Goal: Transaction & Acquisition: Purchase product/service

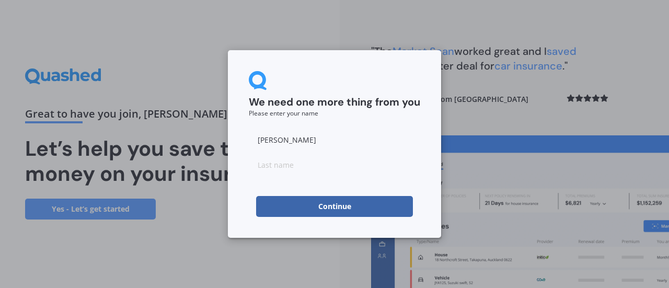
click at [272, 169] on input at bounding box center [334, 164] width 171 height 21
type input "[PERSON_NAME]"
click at [275, 208] on button "Continue" at bounding box center [334, 206] width 157 height 21
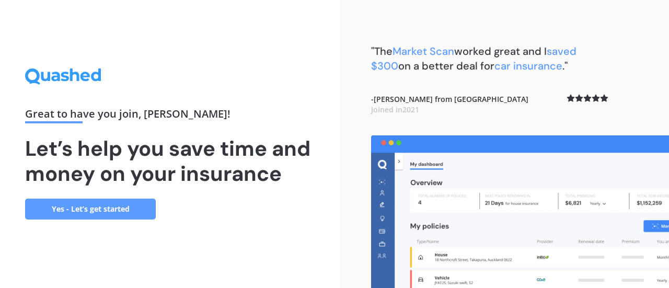
click at [126, 209] on link "Yes - Let’s get started" at bounding box center [90, 209] width 131 height 21
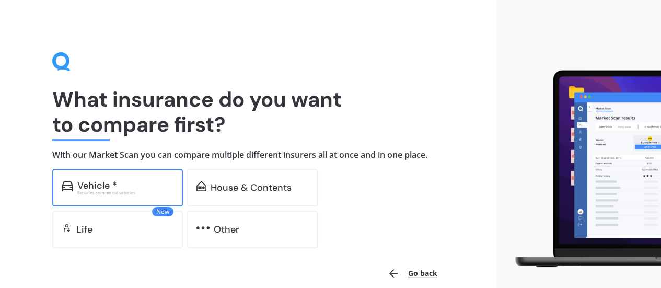
click at [100, 185] on div "Vehicle *" at bounding box center [97, 185] width 40 height 10
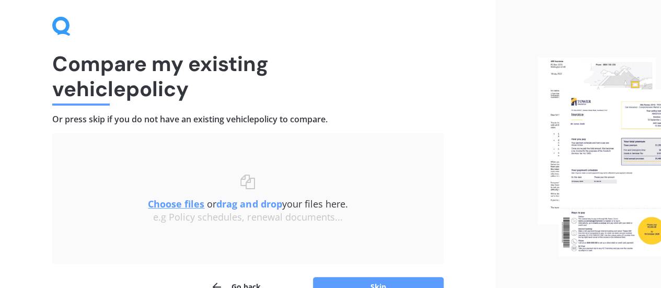
scroll to position [52, 0]
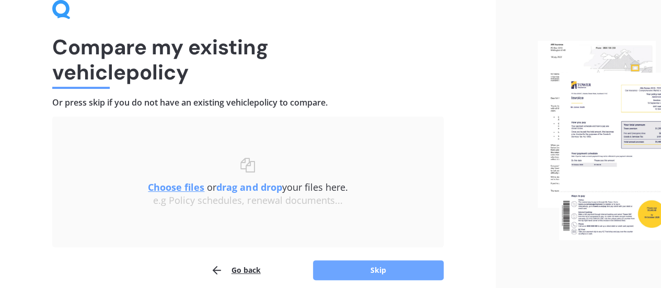
click at [358, 262] on button "Skip" at bounding box center [378, 270] width 131 height 20
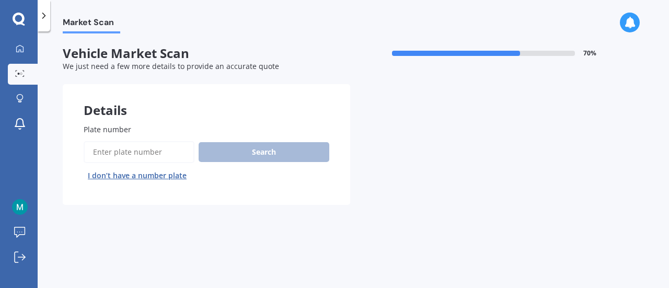
click at [131, 151] on input "Plate number" at bounding box center [139, 152] width 111 height 22
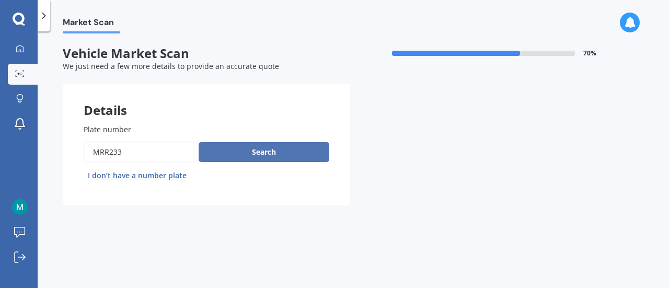
type input "MRR233"
click at [297, 157] on button "Search" at bounding box center [264, 152] width 131 height 20
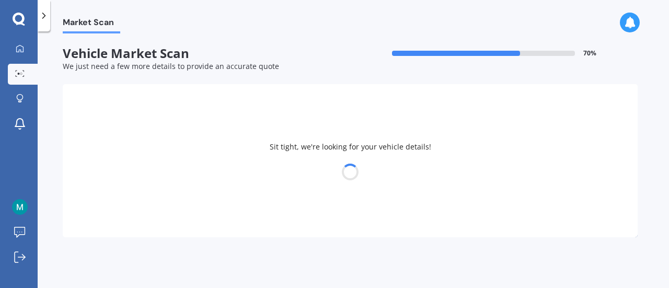
select select "HONDA"
select select "FIT"
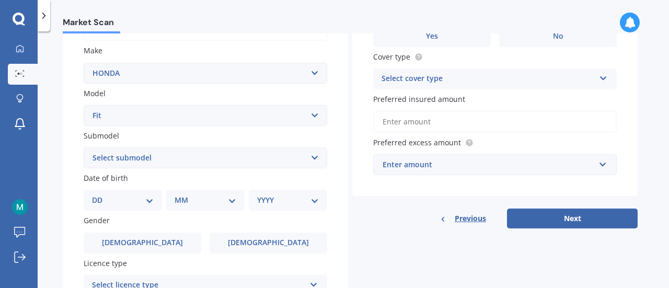
scroll to position [209, 0]
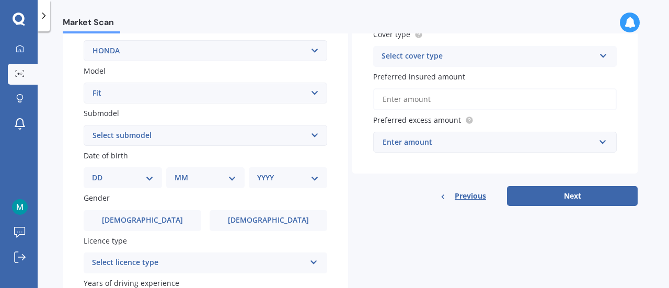
click at [134, 179] on select "DD 01 02 03 04 05 06 07 08 09 10 11 12 13 14 15 16 17 18 19 20 21 22 23 24 25 2…" at bounding box center [123, 177] width 62 height 11
select select "29"
click at [100, 173] on select "DD 01 02 03 04 05 06 07 08 09 10 11 12 13 14 15 16 17 18 19 20 21 22 23 24 25 2…" at bounding box center [123, 177] width 62 height 11
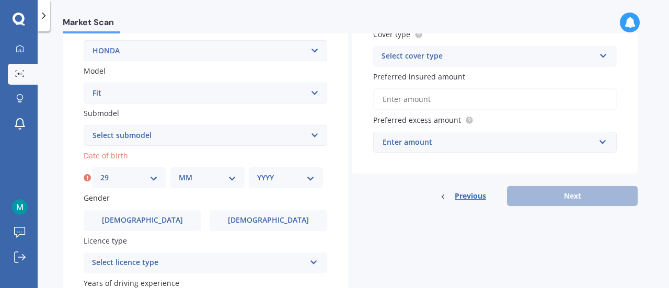
click at [208, 176] on select "MM 01 02 03 04 05 06 07 08 09 10 11 12" at bounding box center [207, 177] width 57 height 11
select select "10"
click at [179, 173] on select "MM 01 02 03 04 05 06 07 08 09 10 11 12" at bounding box center [207, 177] width 57 height 11
click at [297, 180] on select "YYYY 2025 2024 2023 2022 2021 2020 2019 2018 2017 2016 2015 2014 2013 2012 2011…" at bounding box center [285, 177] width 57 height 11
select select "1976"
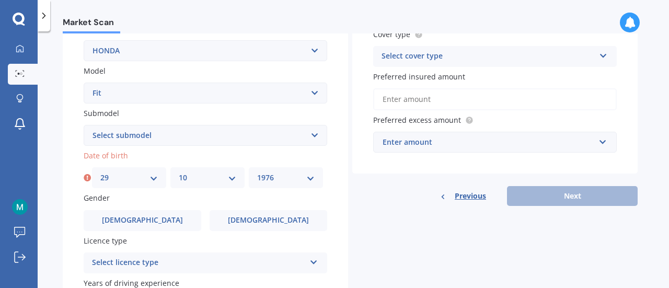
click at [257, 173] on select "YYYY 2025 2024 2023 2022 2021 2020 2019 2018 2017 2016 2015 2014 2013 2012 2011…" at bounding box center [285, 177] width 57 height 11
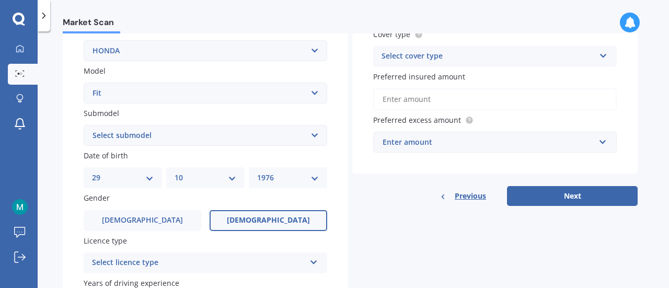
click at [270, 215] on label "[DEMOGRAPHIC_DATA]" at bounding box center [269, 220] width 118 height 21
click at [0, 0] on input "[DEMOGRAPHIC_DATA]" at bounding box center [0, 0] width 0 height 0
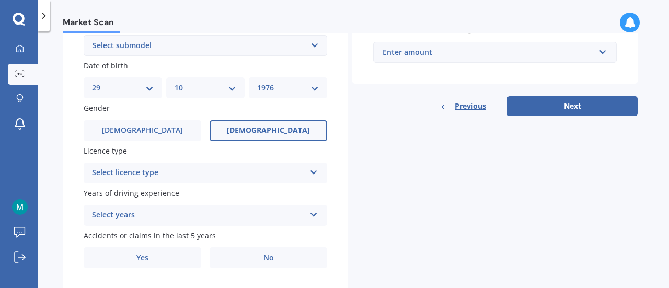
scroll to position [314, 0]
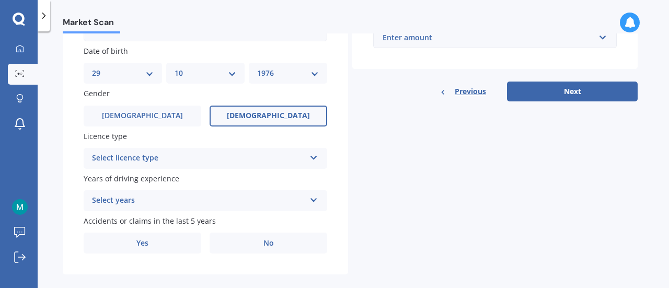
click at [245, 162] on div "Select licence type" at bounding box center [198, 158] width 213 height 13
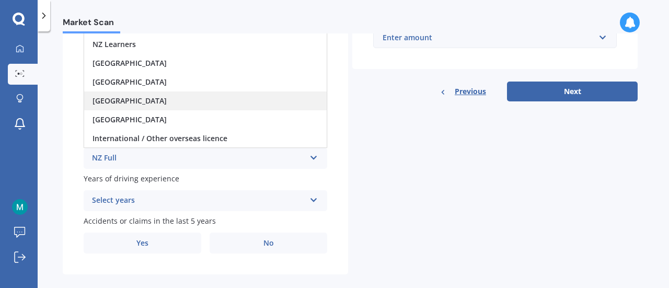
scroll to position [0, 0]
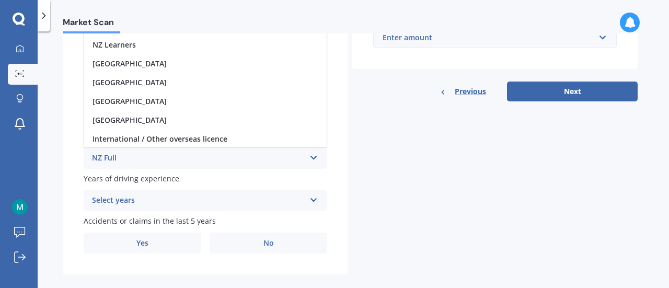
click at [276, 165] on div "NZ Full" at bounding box center [198, 158] width 213 height 13
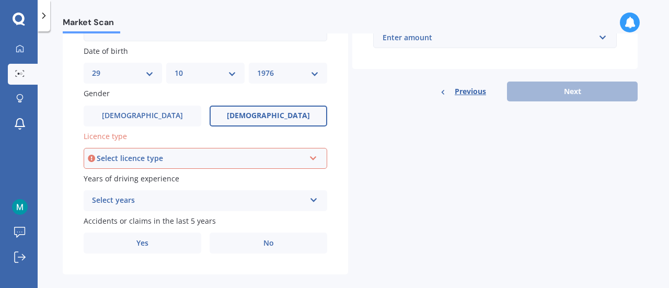
click at [276, 164] on div "Select licence type" at bounding box center [201, 158] width 208 height 11
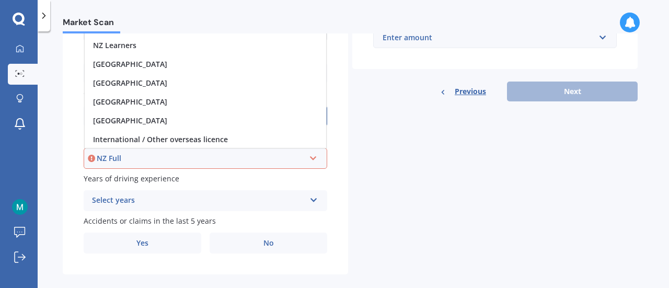
click at [125, 162] on div "NZ Full" at bounding box center [201, 158] width 208 height 11
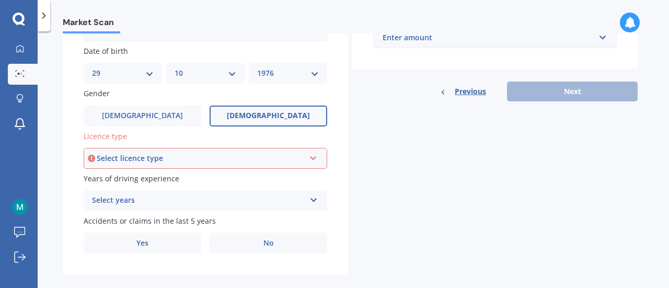
click at [280, 167] on div "Select licence type NZ Full NZ Restricted NZ Learners [GEOGRAPHIC_DATA] [GEOGRA…" at bounding box center [206, 158] width 244 height 21
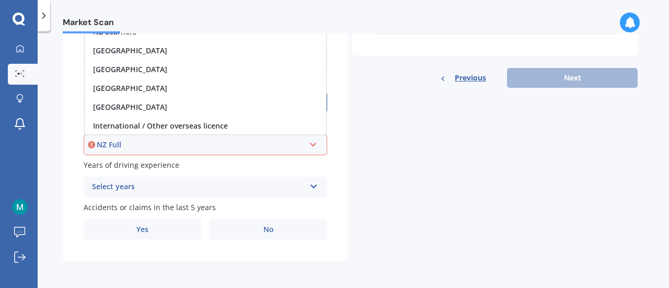
scroll to position [329, 0]
click at [247, 175] on div "Years of driving experience Select years 5 or more years 4 years 3 years 2 year…" at bounding box center [206, 178] width 244 height 38
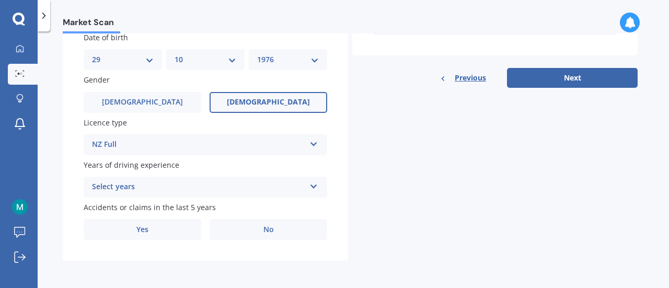
click at [253, 190] on div "Select years" at bounding box center [198, 187] width 213 height 13
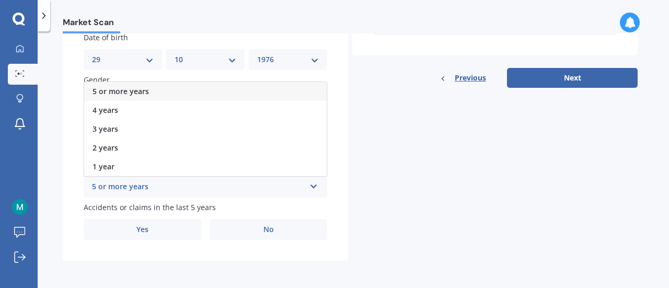
click at [157, 95] on div "5 or more years" at bounding box center [205, 91] width 243 height 19
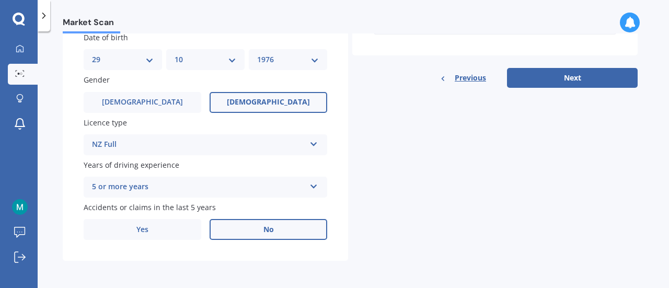
click at [276, 231] on label "No" at bounding box center [269, 229] width 118 height 21
click at [0, 0] on input "No" at bounding box center [0, 0] width 0 height 0
click at [558, 79] on button "Next" at bounding box center [572, 78] width 131 height 20
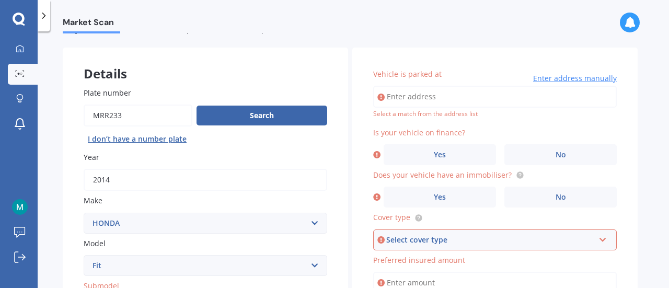
scroll to position [52, 0]
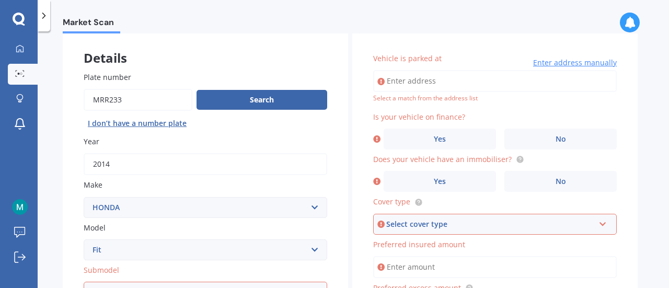
click at [480, 78] on input "Vehicle is parked at" at bounding box center [495, 81] width 244 height 22
type input "[STREET_ADDRESS]"
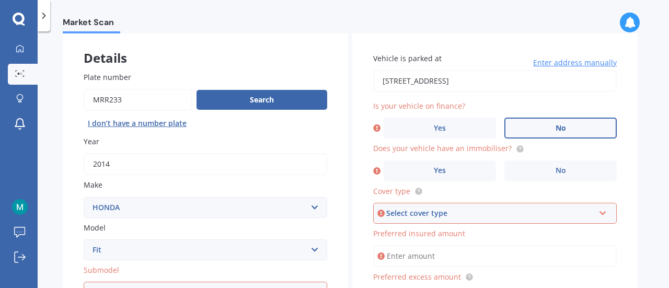
click at [569, 132] on label "No" at bounding box center [560, 128] width 112 height 21
click at [0, 0] on input "No" at bounding box center [0, 0] width 0 height 0
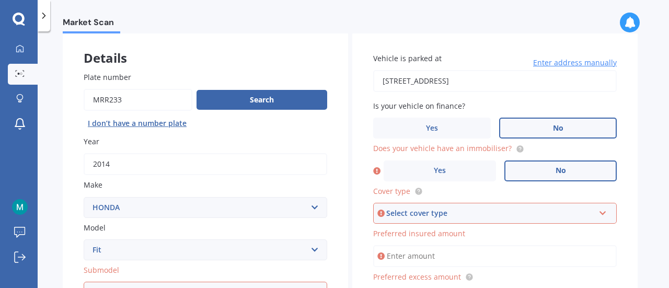
click at [553, 167] on label "No" at bounding box center [560, 170] width 112 height 21
click at [0, 0] on input "No" at bounding box center [0, 0] width 0 height 0
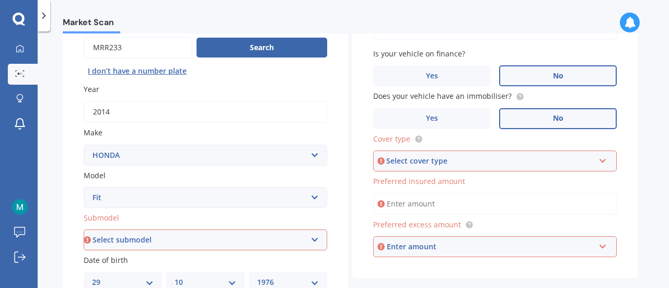
click at [551, 164] on div "Select cover type" at bounding box center [490, 160] width 208 height 11
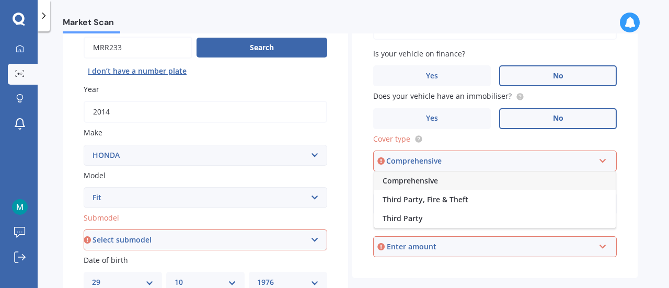
click at [446, 181] on div "Comprehensive" at bounding box center [494, 180] width 241 height 19
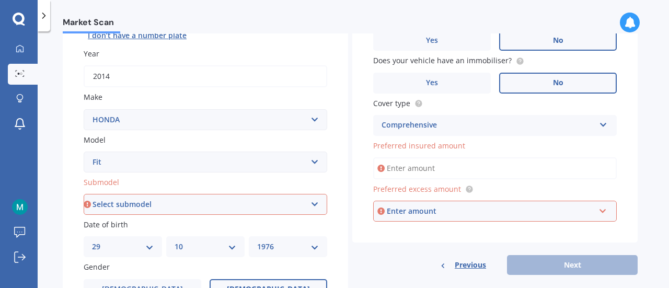
scroll to position [157, 0]
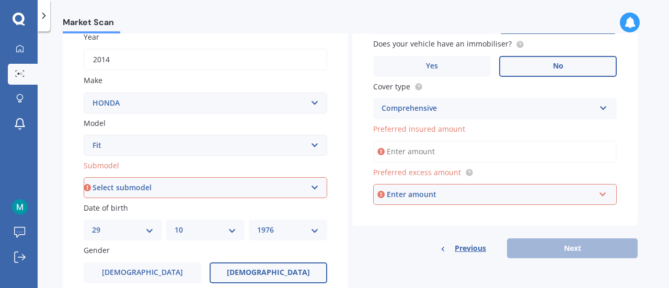
click at [422, 152] on input "Preferred insured amount" at bounding box center [495, 152] width 244 height 22
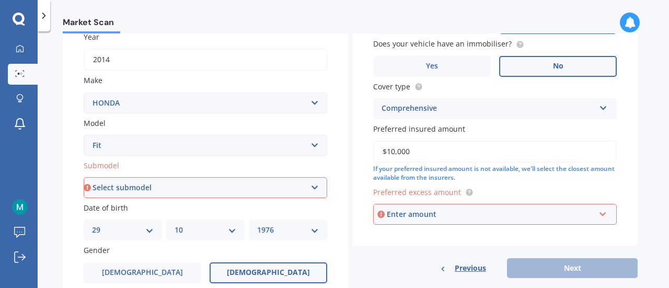
type input "$10,000"
click at [543, 215] on div "Enter amount" at bounding box center [491, 214] width 208 height 11
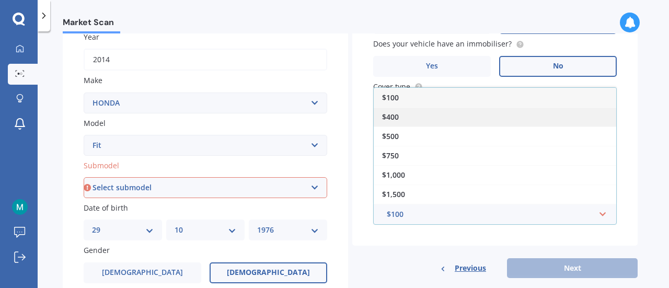
click at [449, 120] on div "$400" at bounding box center [495, 116] width 243 height 19
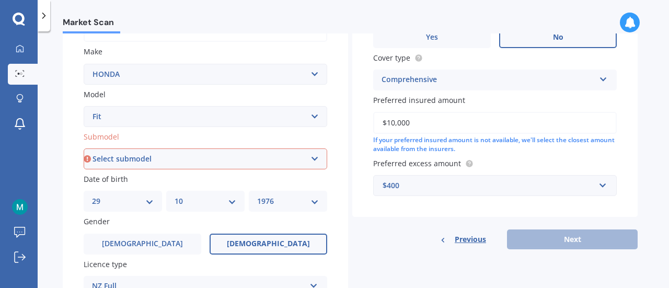
scroll to position [209, 0]
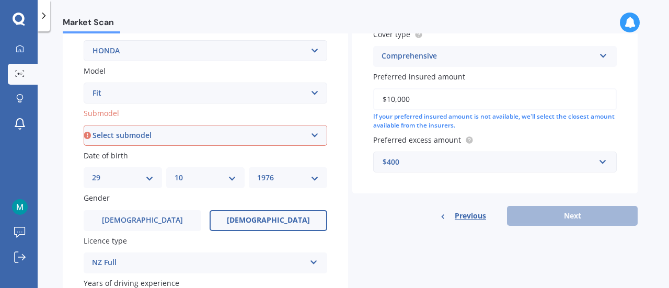
click at [276, 142] on select "Select submodel Diesel EV Hybrid Petrol" at bounding box center [206, 135] width 244 height 21
select select "HYBRID"
click at [84, 125] on select "Select submodel Diesel EV Hybrid Petrol" at bounding box center [206, 135] width 244 height 21
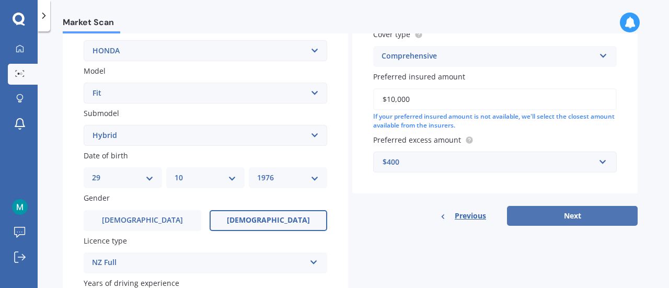
click at [574, 215] on button "Next" at bounding box center [572, 216] width 131 height 20
select select "29"
select select "10"
select select "1976"
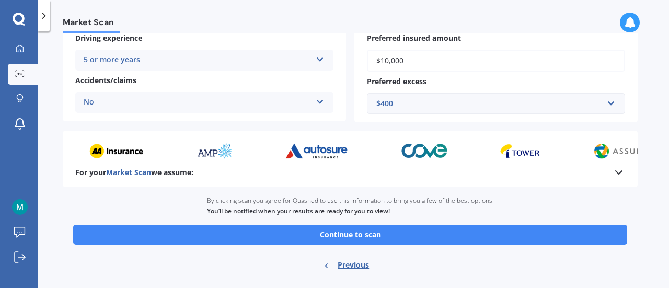
scroll to position [252, 0]
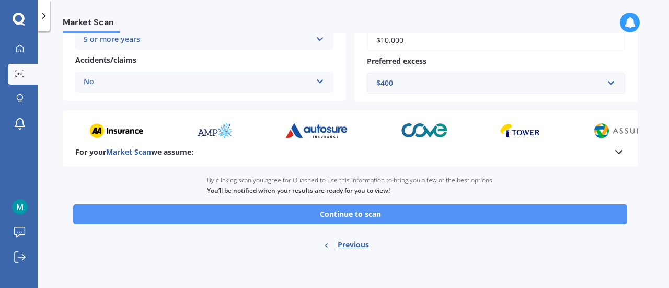
click at [399, 219] on button "Continue to scan" at bounding box center [350, 214] width 554 height 20
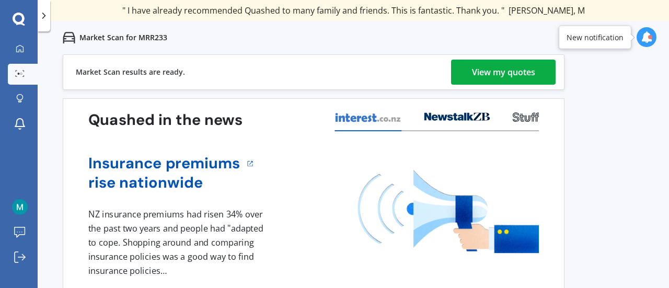
click at [487, 69] on div "View my quotes" at bounding box center [503, 72] width 63 height 25
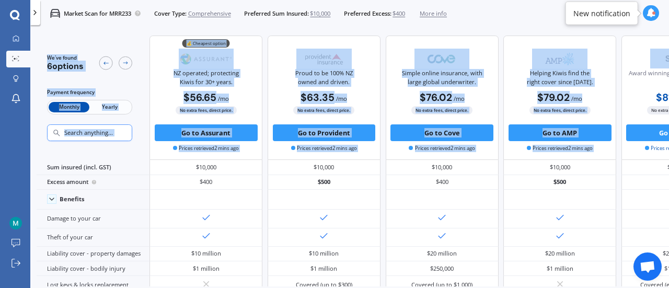
drag, startPoint x: 635, startPoint y: 42, endPoint x: 387, endPoint y: 27, distance: 248.7
click at [387, 27] on div "Market Scan for MRR233 Cover Type: Comprehensive Preferred Sum Insured: $10,000…" at bounding box center [349, 171] width 639 height 288
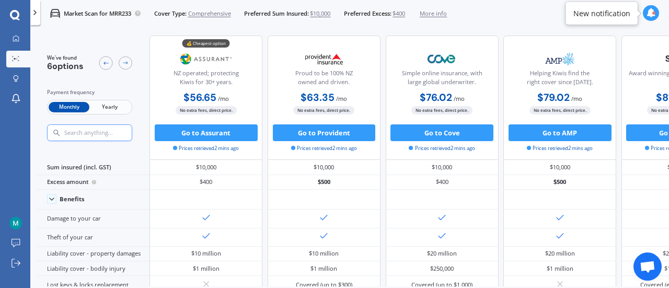
click at [482, 21] on div "Market Scan for MRR233 Cover Type: Comprehensive Preferred Sum Insured: $10,000…" at bounding box center [349, 13] width 639 height 27
click at [124, 65] on icon at bounding box center [125, 63] width 7 height 7
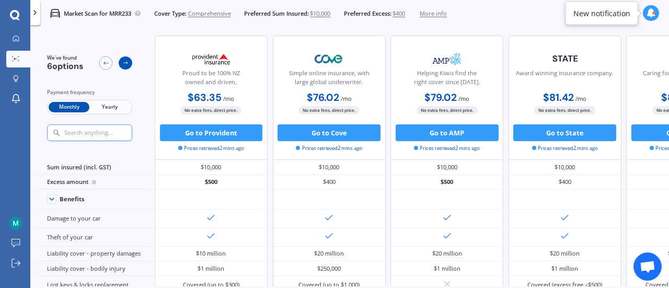
click at [123, 64] on icon at bounding box center [125, 63] width 7 height 7
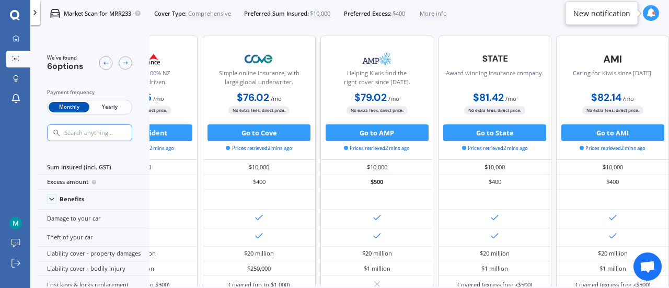
click at [216, 12] on span "Comprehensive" at bounding box center [209, 13] width 43 height 8
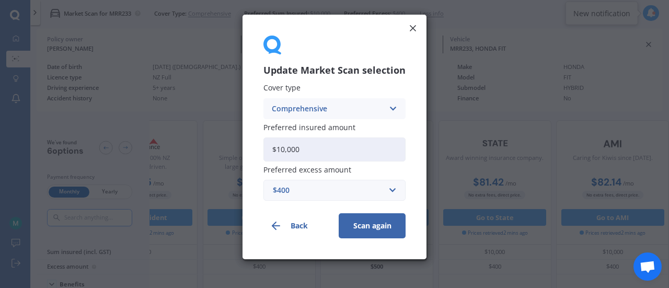
click at [343, 111] on div "Comprehensive" at bounding box center [328, 108] width 112 height 11
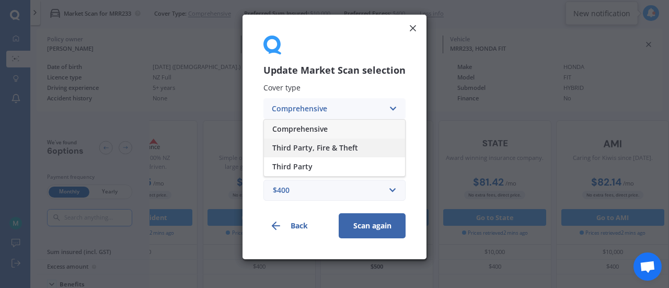
click at [316, 151] on span "Third Party, Fire & Theft" at bounding box center [315, 147] width 86 height 7
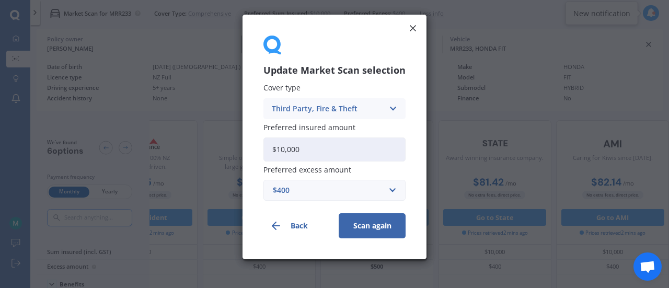
click at [372, 228] on button "Scan again" at bounding box center [372, 225] width 67 height 25
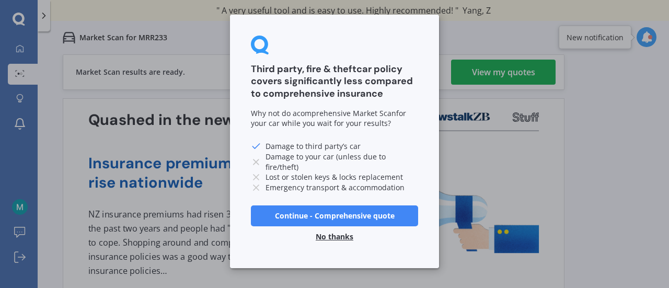
click at [345, 235] on button "No thanks" at bounding box center [334, 236] width 50 height 21
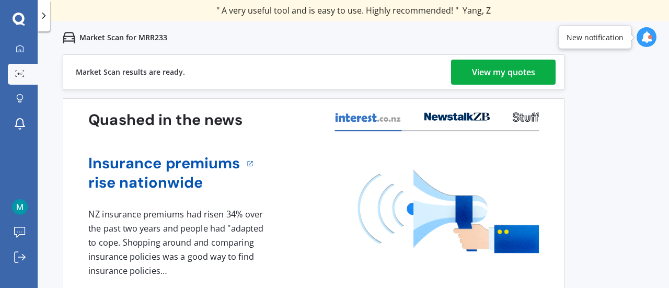
click at [484, 65] on div "View my quotes" at bounding box center [503, 72] width 63 height 25
